Goal: Find contact information: Find contact information

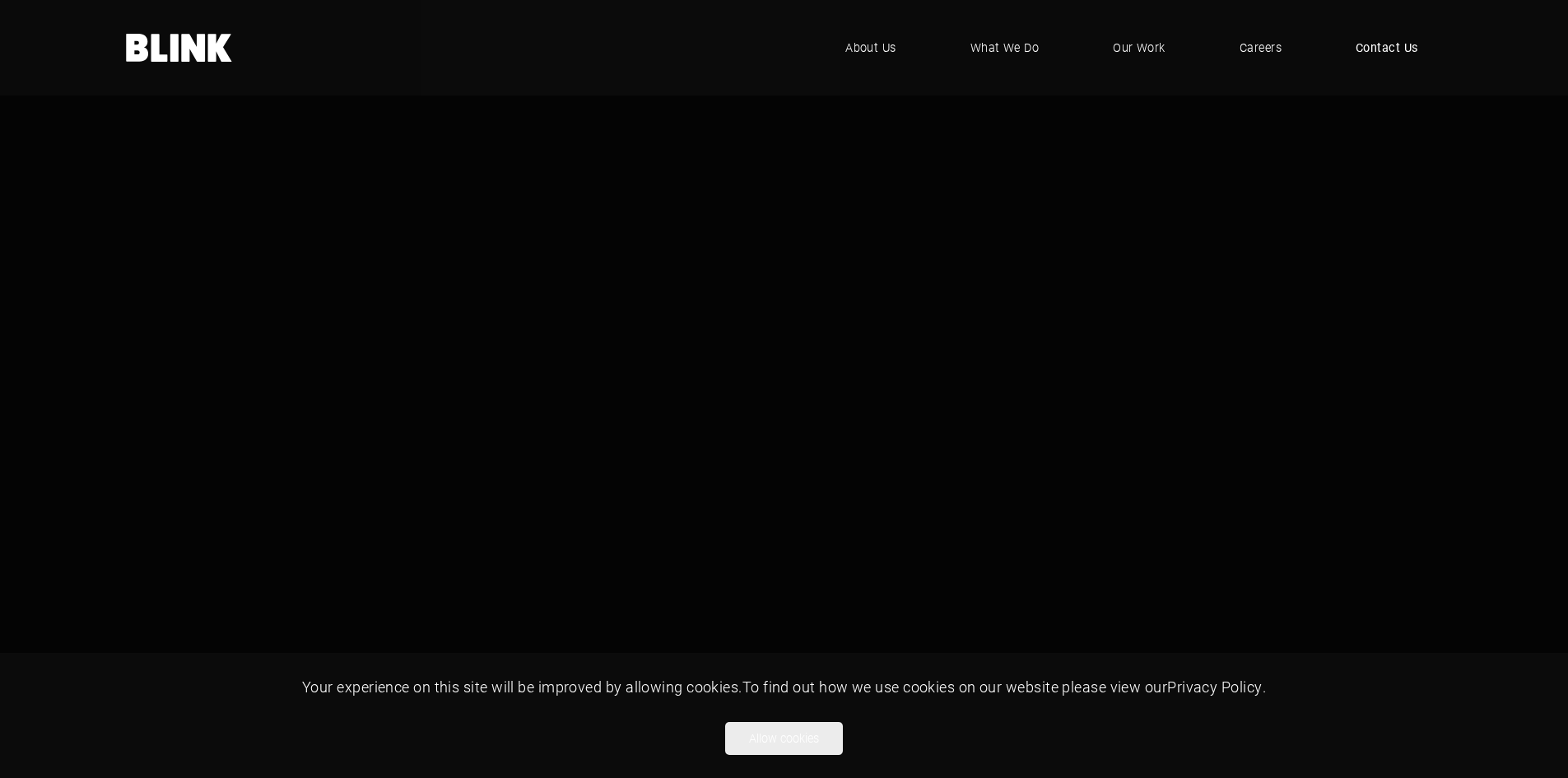
click at [1390, 47] on span "Contact Us" at bounding box center [1386, 48] width 62 height 18
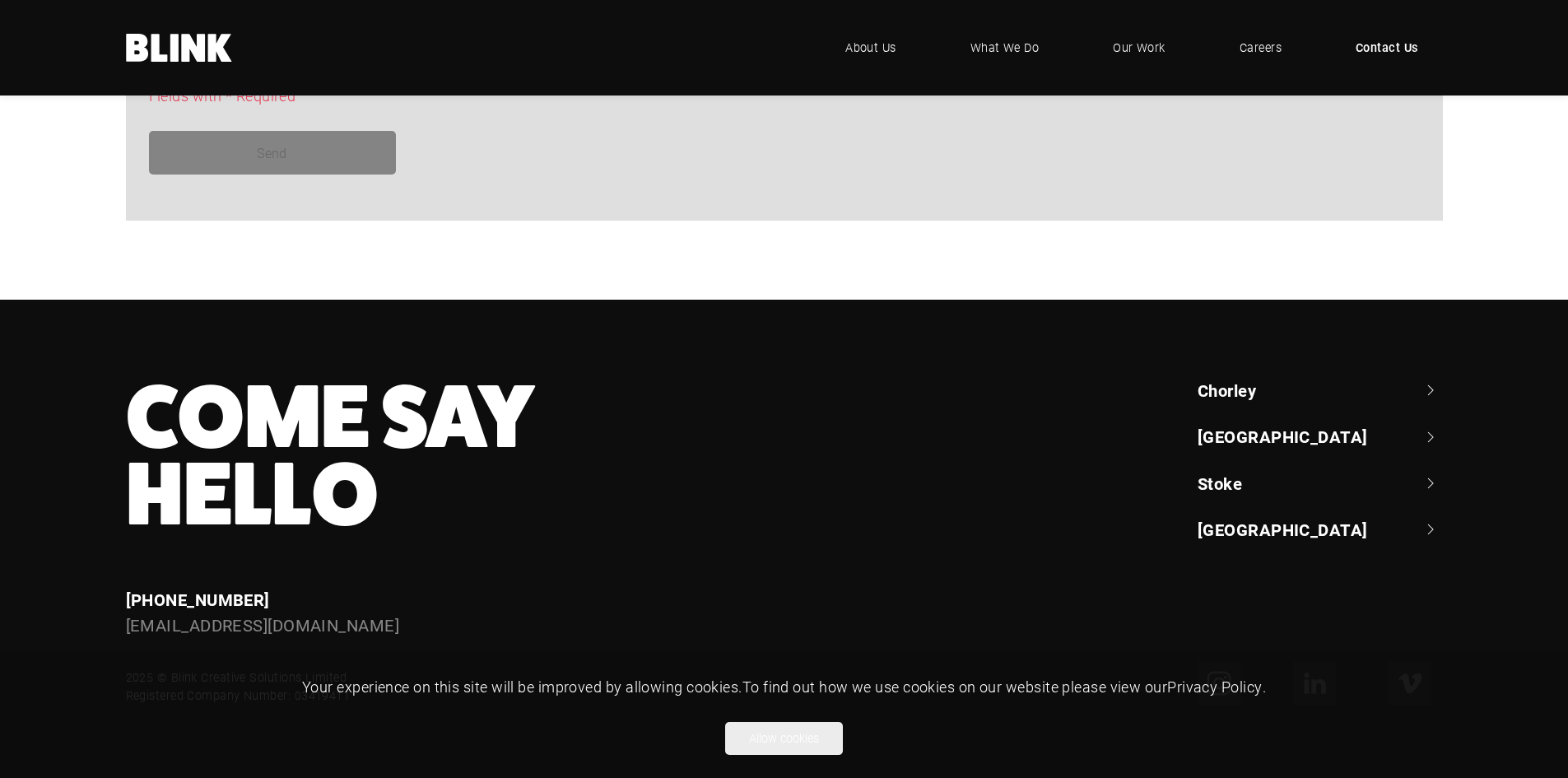
scroll to position [1500, 0]
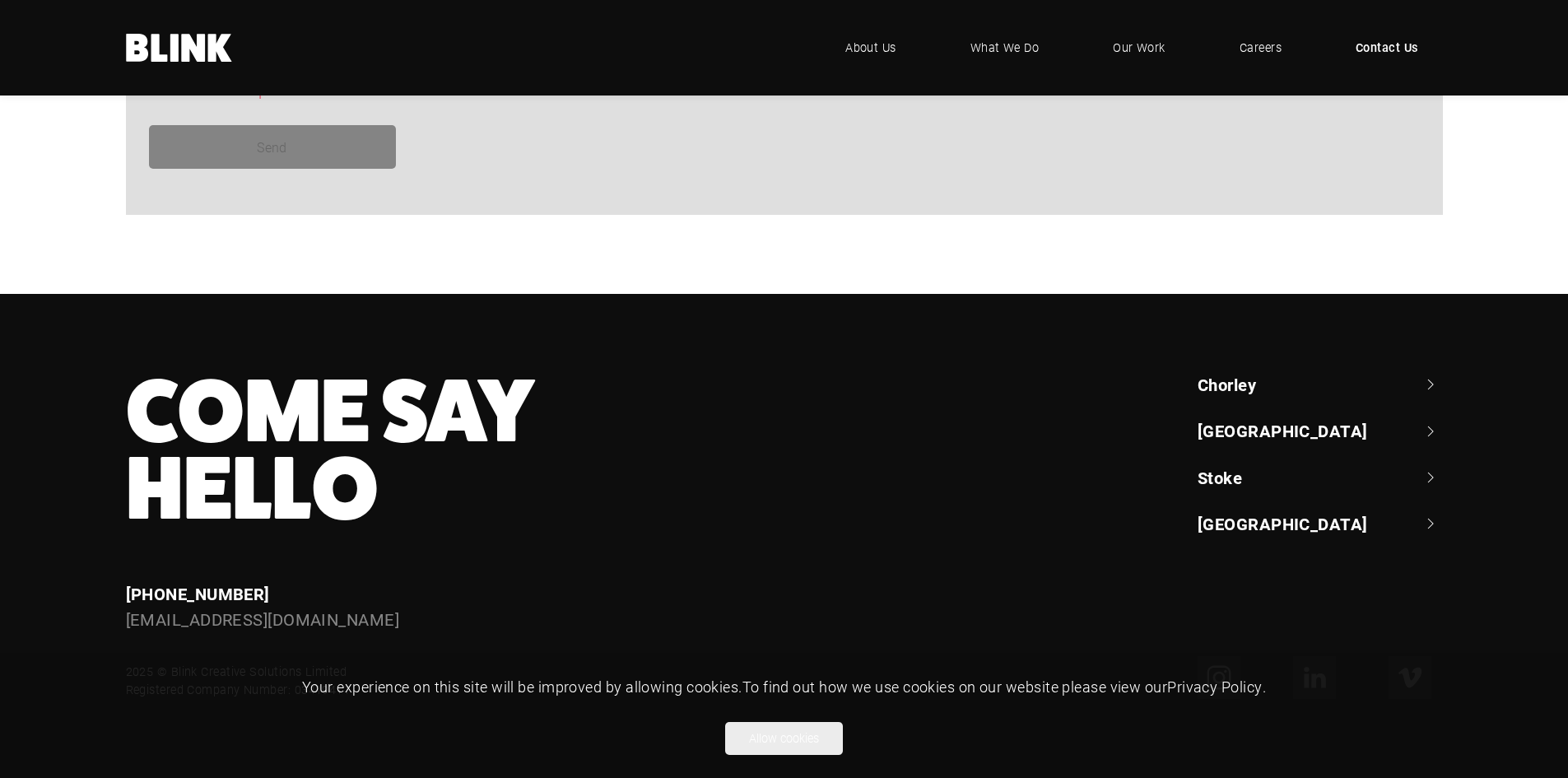
click at [1234, 367] on footer "Come Say Hello Enquiries +44 (0) 1782 525 530 enquiries@helloblink.co.uk Chorle…" at bounding box center [784, 536] width 1568 height 484
